Goal: Task Accomplishment & Management: Manage account settings

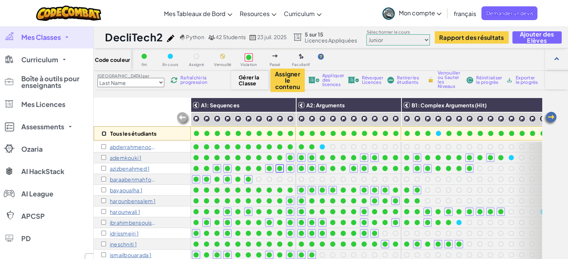
click at [105, 134] on input "checkbox" at bounding box center [104, 133] width 5 height 5
checkbox input "true"
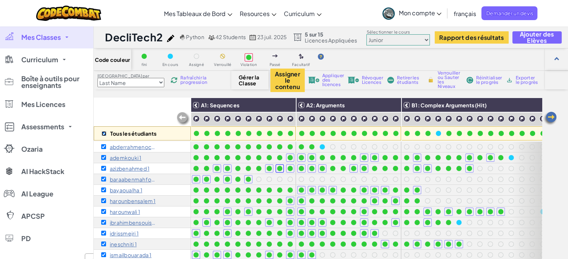
checkbox input "true"
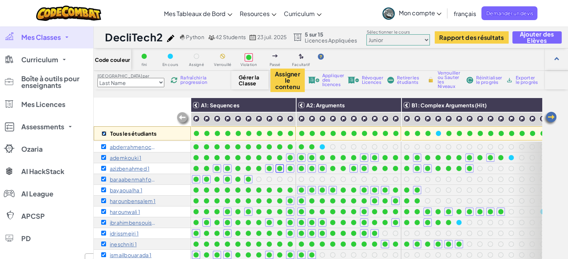
checkbox input "true"
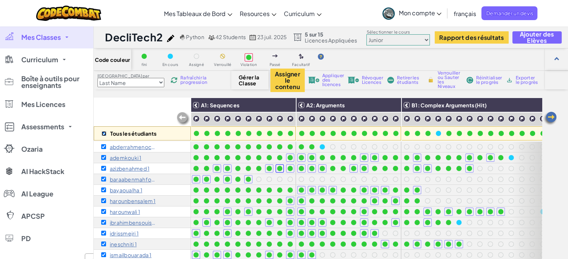
checkbox input "true"
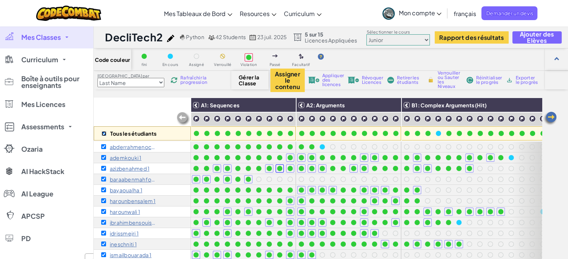
checkbox input "true"
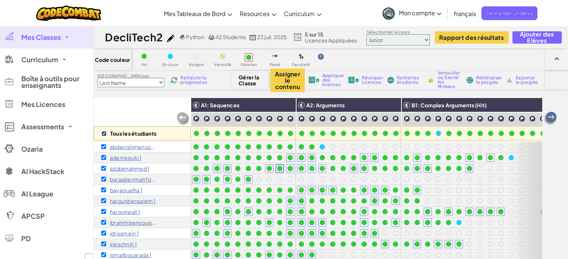
checkbox input "true"
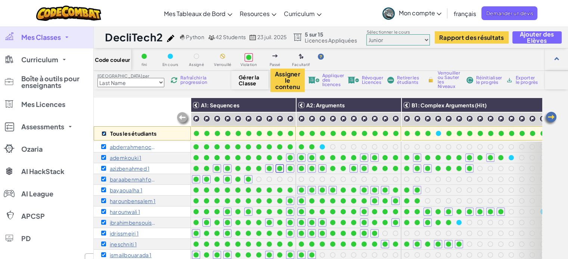
checkbox input "true"
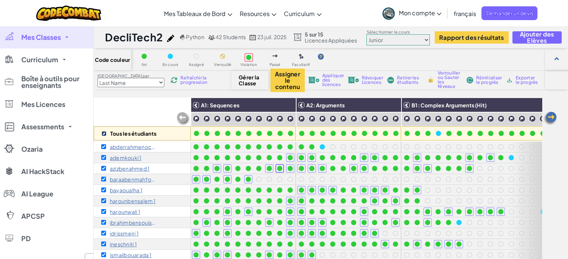
checkbox input "true"
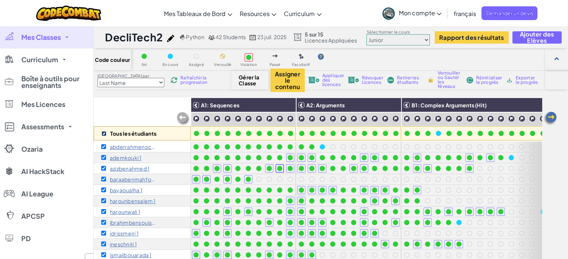
checkbox input "true"
click at [369, 76] on span "Révoquer Licences" at bounding box center [372, 80] width 21 height 9
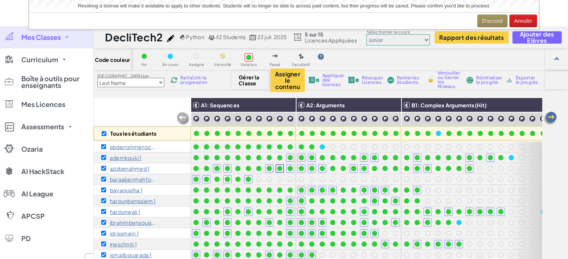
click at [397, 59] on div "Code couleur fini En cours Assigné Verrouillé Violation Passé Facultatif" at bounding box center [331, 60] width 474 height 22
click at [489, 19] on button "D'accord" at bounding box center [492, 21] width 30 height 13
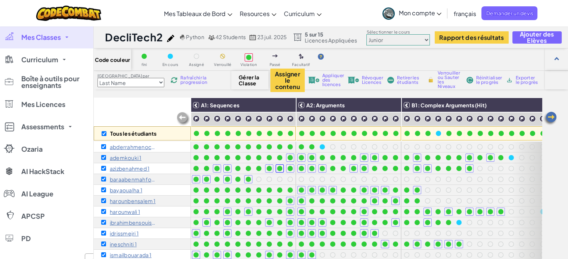
click at [376, 66] on div "Code couleur fini En cours Assigné Verrouillé Violation Passé Facultatif" at bounding box center [331, 60] width 474 height 22
click at [103, 133] on input "checkbox" at bounding box center [104, 133] width 5 height 5
checkbox input "false"
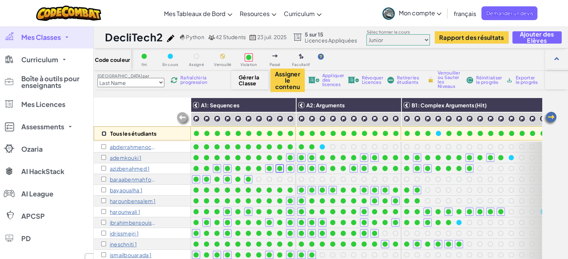
checkbox input "false"
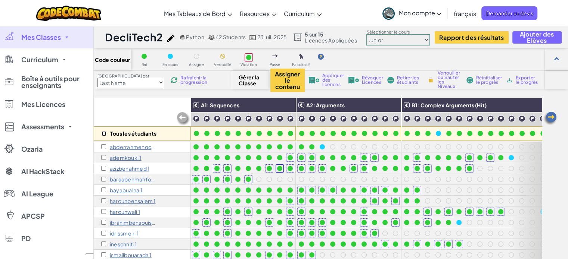
checkbox input "false"
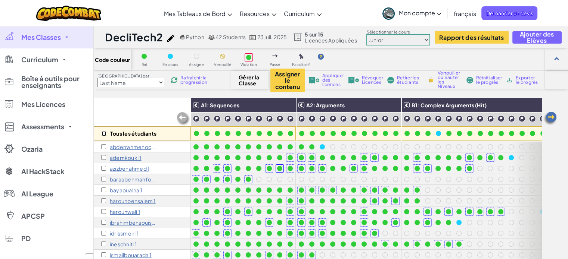
checkbox input "false"
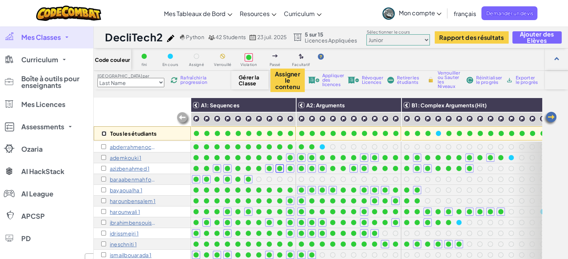
checkbox input "false"
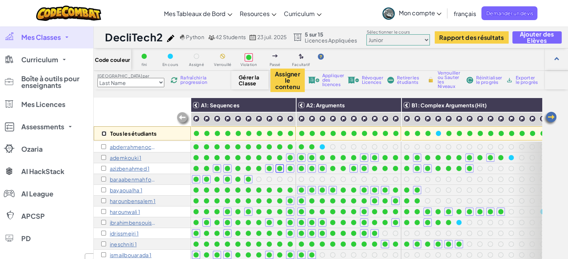
checkbox input "false"
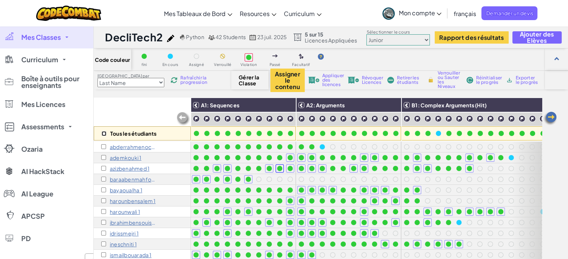
checkbox input "false"
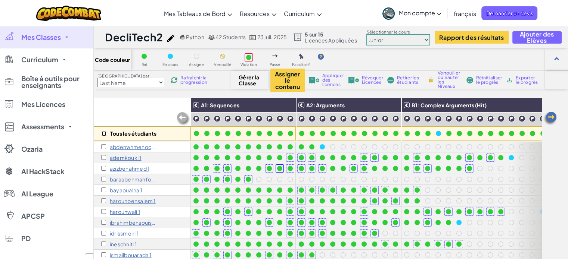
checkbox input "false"
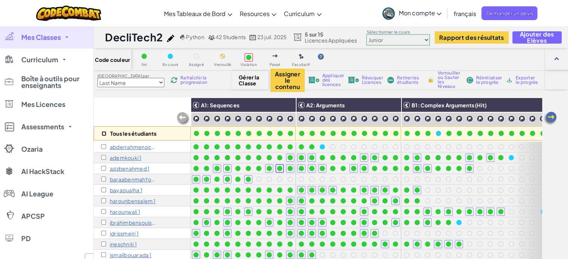
checkbox input "false"
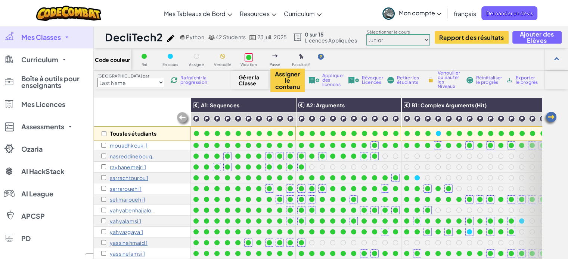
scroll to position [281, 0]
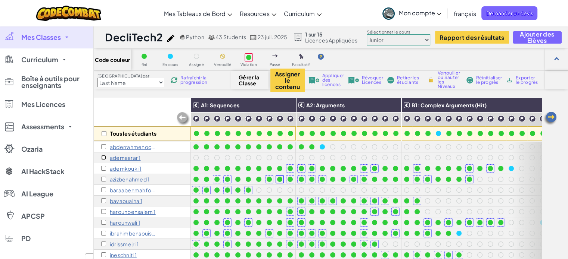
click at [103, 155] on input "checkbox" at bounding box center [103, 157] width 5 height 5
checkbox input "true"
click at [325, 78] on span "Appliquer des licences" at bounding box center [333, 80] width 22 height 13
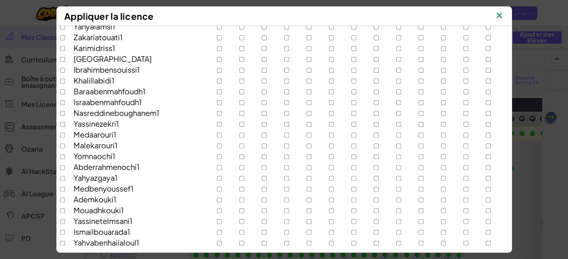
scroll to position [359, 0]
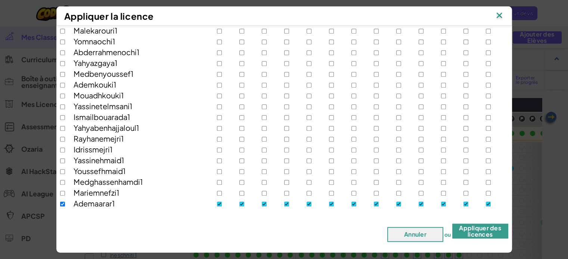
click at [475, 227] on button "Appliquer des licences" at bounding box center [480, 231] width 56 height 15
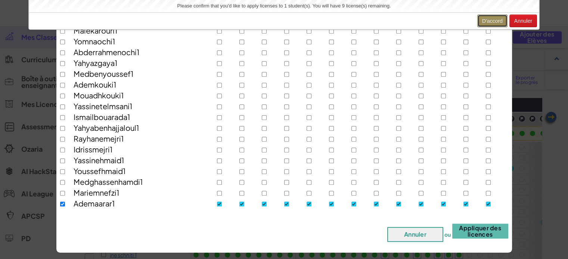
click at [497, 20] on button "D'accord" at bounding box center [492, 21] width 30 height 13
